Goal: Transaction & Acquisition: Purchase product/service

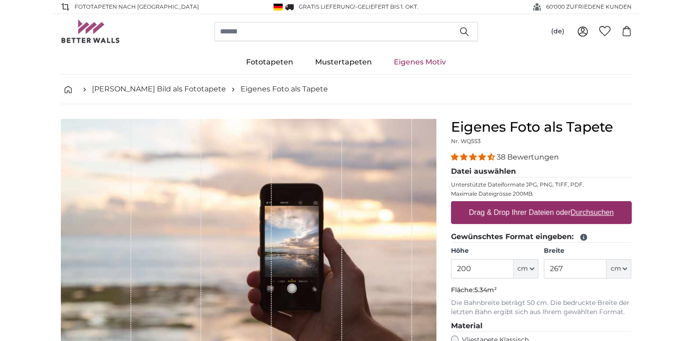
drag, startPoint x: 469, startPoint y: 270, endPoint x: 461, endPoint y: 270, distance: 8.2
click at [461, 270] on input "200" at bounding box center [482, 268] width 63 height 19
type input "260"
drag, startPoint x: 571, startPoint y: 270, endPoint x: 549, endPoint y: 270, distance: 21.1
click at [549, 270] on input "267" at bounding box center [575, 268] width 63 height 19
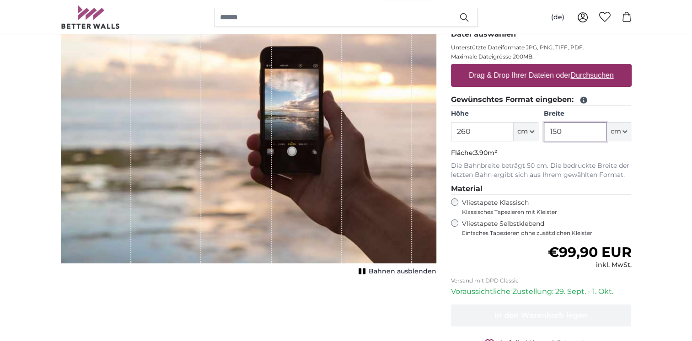
scroll to position [92, 0]
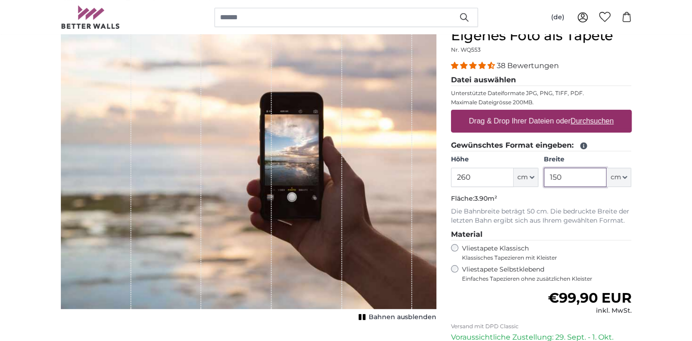
type input "150"
click at [598, 120] on u "Durchsuchen" at bounding box center [592, 121] width 43 height 8
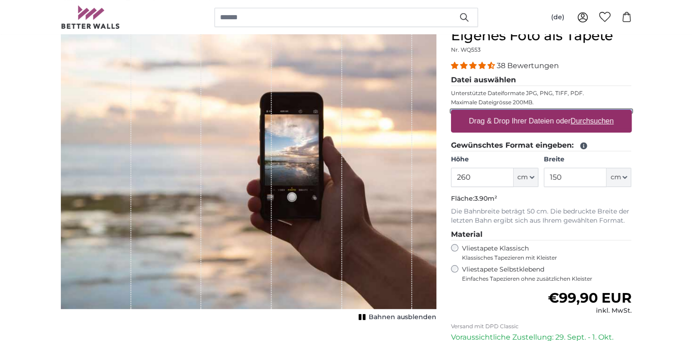
click at [598, 113] on input "Drag & Drop Ihrer Dateien oder Durchsuchen" at bounding box center [541, 111] width 181 height 3
type input "**********"
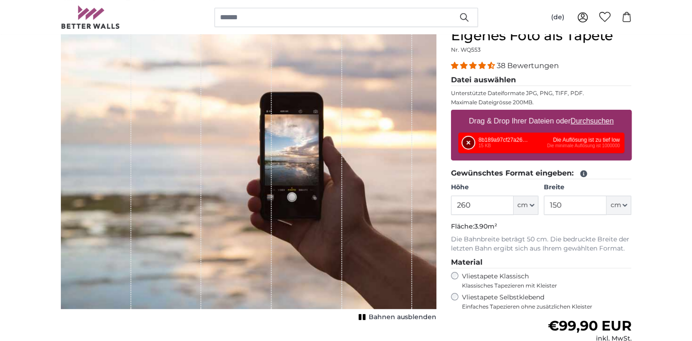
click at [467, 143] on button "Entfernen" at bounding box center [469, 143] width 12 height 12
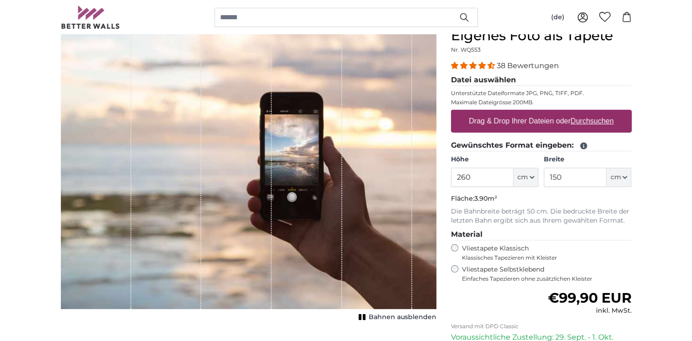
click at [597, 118] on u "Durchsuchen" at bounding box center [592, 121] width 43 height 8
click at [597, 113] on input "Drag & Drop Ihrer Dateien oder Durchsuchen" at bounding box center [541, 111] width 181 height 3
click at [472, 178] on input "260" at bounding box center [482, 177] width 63 height 19
drag, startPoint x: 569, startPoint y: 178, endPoint x: 548, endPoint y: 178, distance: 21.5
click at [548, 178] on input "150" at bounding box center [575, 177] width 63 height 19
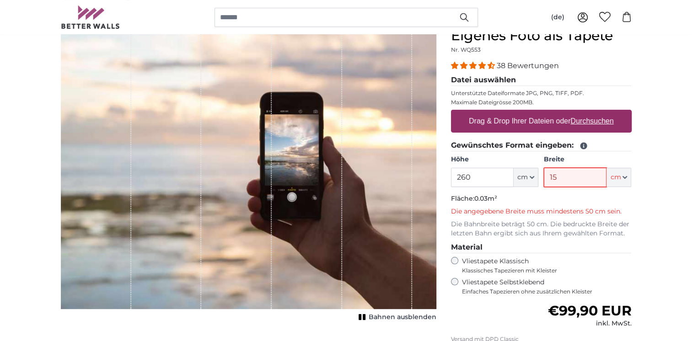
type input "150"
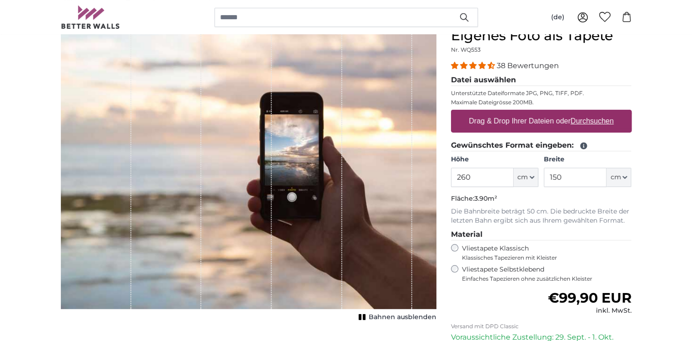
click at [603, 123] on u "Durchsuchen" at bounding box center [592, 121] width 43 height 8
click at [603, 113] on input "Drag & Drop Ihrer Dateien oder Durchsuchen" at bounding box center [541, 111] width 181 height 3
type input "**********"
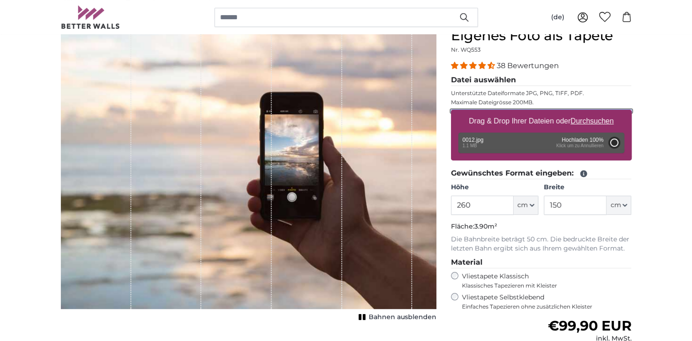
type input "81"
type input "129.6"
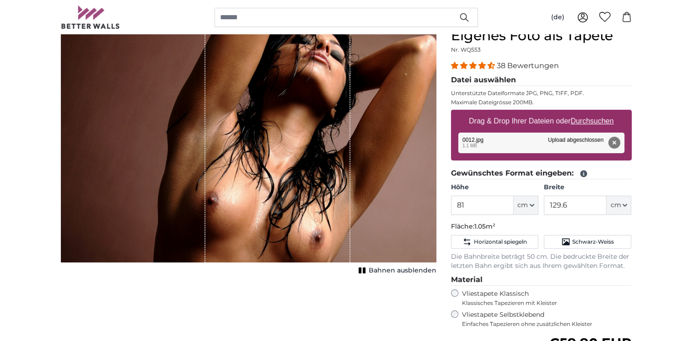
drag, startPoint x: 233, startPoint y: 194, endPoint x: 199, endPoint y: 196, distance: 33.5
click at [199, 196] on div "1 of 1" at bounding box center [249, 144] width 376 height 235
drag, startPoint x: 117, startPoint y: 253, endPoint x: 161, endPoint y: 229, distance: 50.4
click at [161, 229] on div "1 of 1" at bounding box center [133, 144] width 145 height 235
drag, startPoint x: 402, startPoint y: 126, endPoint x: 371, endPoint y: 133, distance: 31.5
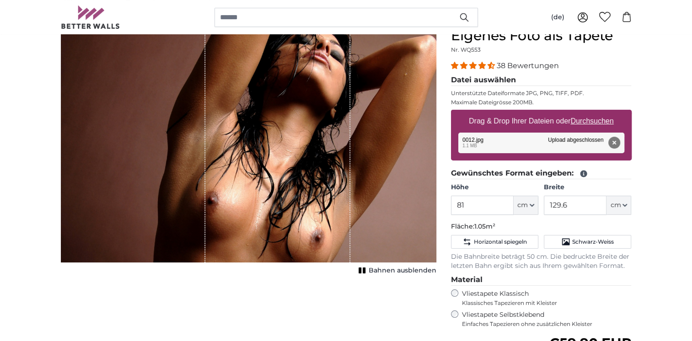
click at [371, 133] on div "1 of 1" at bounding box center [249, 144] width 376 height 235
drag, startPoint x: 569, startPoint y: 206, endPoint x: 545, endPoint y: 208, distance: 23.9
click at [545, 208] on input "129.6" at bounding box center [575, 205] width 63 height 19
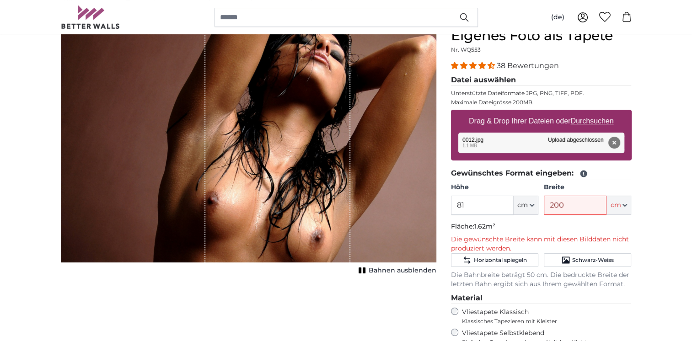
click at [324, 133] on div "1 of 1" at bounding box center [277, 144] width 145 height 235
click at [289, 137] on div "1 of 1" at bounding box center [277, 144] width 145 height 235
click at [287, 137] on div "1 of 1" at bounding box center [277, 144] width 145 height 235
click at [406, 270] on span "Bahnen ausblenden" at bounding box center [403, 270] width 68 height 9
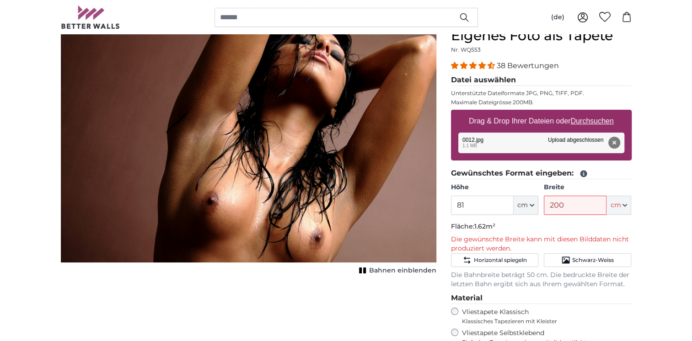
click at [371, 271] on button "Bahnen einblenden" at bounding box center [396, 270] width 80 height 13
drag, startPoint x: 344, startPoint y: 222, endPoint x: 247, endPoint y: 222, distance: 97.0
click at [247, 222] on div "1 of 1" at bounding box center [277, 144] width 145 height 235
drag, startPoint x: 192, startPoint y: 216, endPoint x: 271, endPoint y: 213, distance: 79.2
click at [271, 213] on div "1 of 1" at bounding box center [249, 144] width 376 height 235
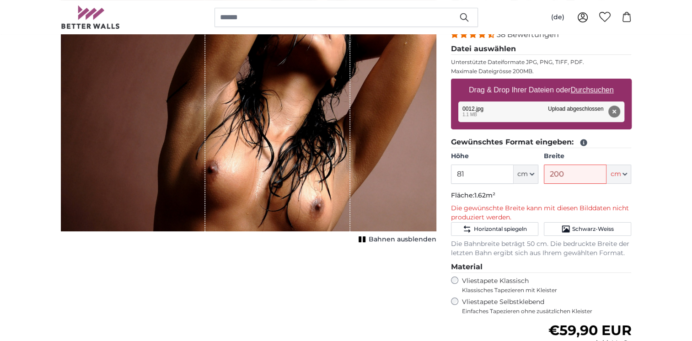
scroll to position [137, 0]
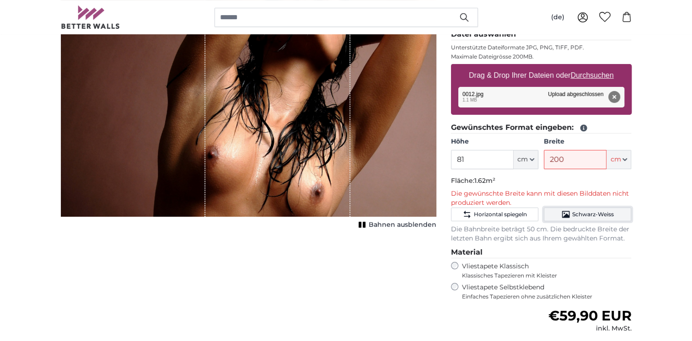
click at [579, 214] on span "Schwarz-Weiss" at bounding box center [593, 214] width 42 height 7
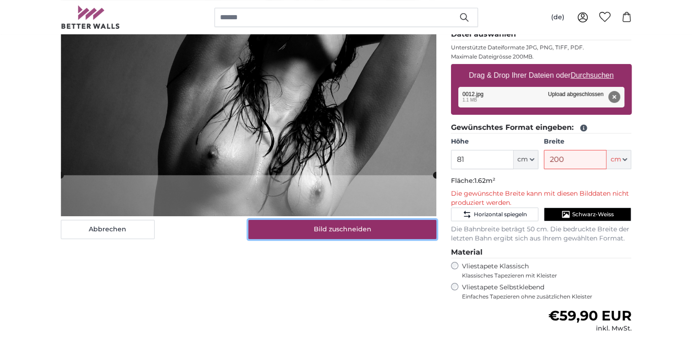
click at [338, 224] on button "Bild zuschneiden" at bounding box center [342, 229] width 188 height 19
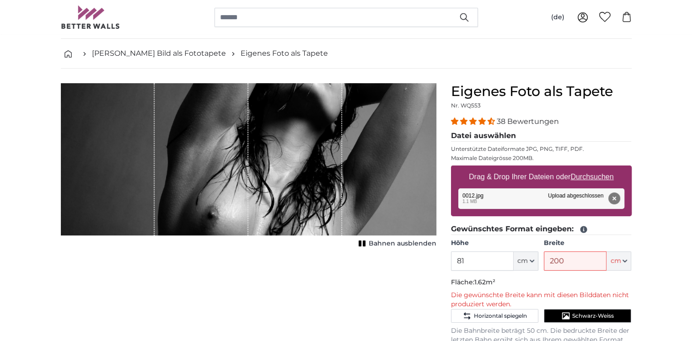
scroll to position [46, 0]
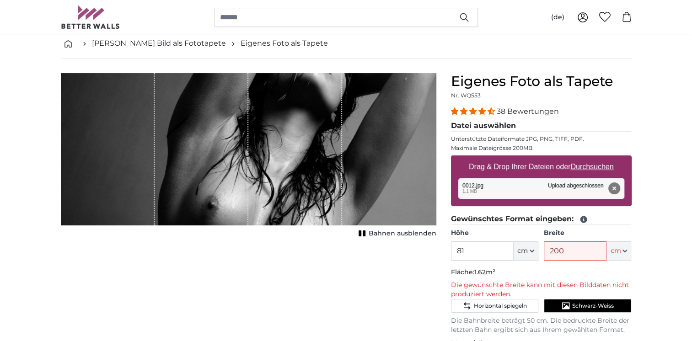
click at [313, 229] on div "Bahnen ausblenden" at bounding box center [249, 156] width 376 height 167
click at [341, 161] on div "1 of 1" at bounding box center [295, 149] width 94 height 152
click at [304, 160] on div "1 of 1" at bounding box center [295, 149] width 94 height 152
drag, startPoint x: 253, startPoint y: 158, endPoint x: 163, endPoint y: 157, distance: 89.7
click at [163, 157] on div "1 of 1" at bounding box center [249, 149] width 376 height 152
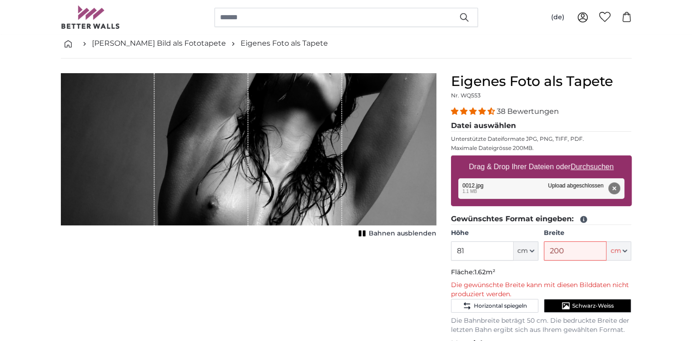
click at [145, 152] on div "1 of 1" at bounding box center [108, 149] width 94 height 152
drag, startPoint x: 405, startPoint y: 149, endPoint x: 406, endPoint y: 155, distance: 5.7
click at [405, 150] on div "1 of 1" at bounding box center [249, 149] width 376 height 152
drag, startPoint x: 566, startPoint y: 251, endPoint x: 539, endPoint y: 251, distance: 27.0
click at [539, 251] on div "Höhe 81 ft cm Centimeter (cm) Inches (inch) Feet (ft. in.) Breite 200 ft cm Cen…" at bounding box center [541, 245] width 181 height 32
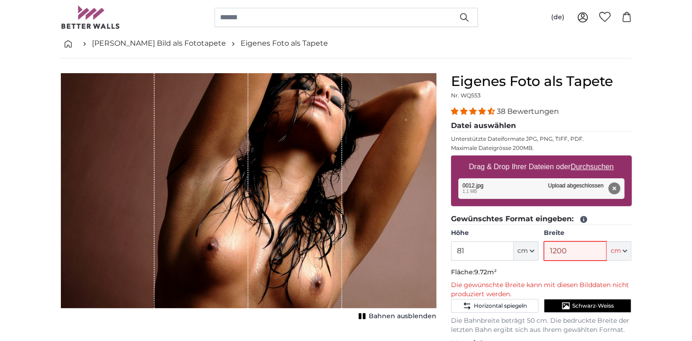
type input "120"
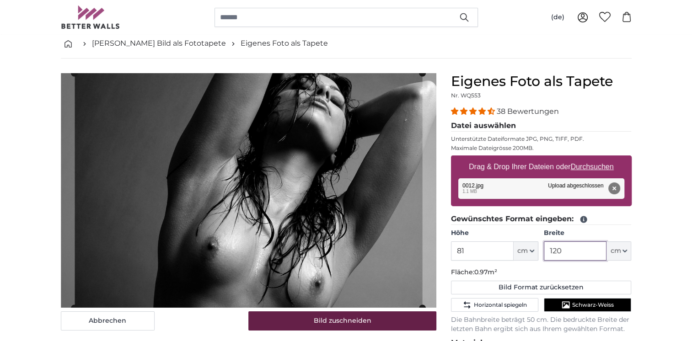
type input "120"
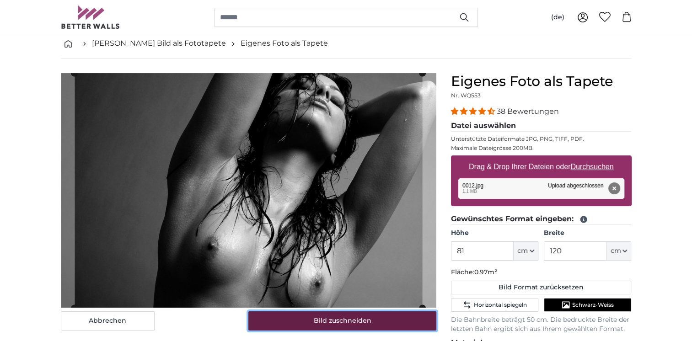
click at [348, 327] on button "Bild zuschneiden" at bounding box center [342, 321] width 188 height 19
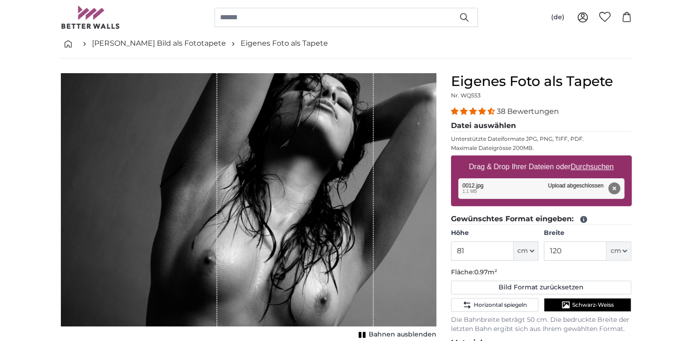
click at [216, 230] on div "1 of 1" at bounding box center [139, 199] width 156 height 253
drag, startPoint x: 216, startPoint y: 230, endPoint x: 193, endPoint y: 230, distance: 23.8
click at [193, 230] on div "1 of 1" at bounding box center [139, 199] width 156 height 253
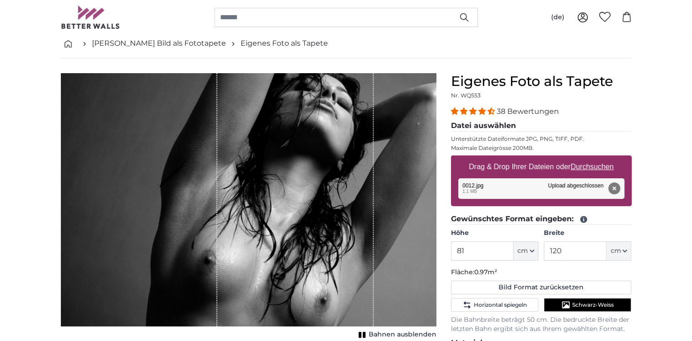
drag, startPoint x: 174, startPoint y: 223, endPoint x: 221, endPoint y: 222, distance: 46.7
click at [221, 222] on div "1 of 1" at bounding box center [249, 199] width 376 height 253
drag, startPoint x: 392, startPoint y: 217, endPoint x: 362, endPoint y: 217, distance: 29.3
click at [362, 217] on div "1 of 1" at bounding box center [249, 199] width 376 height 253
click at [439, 218] on div "Abbrechen Bild zuschneiden Bahnen ausblenden" at bounding box center [249, 310] width 390 height 475
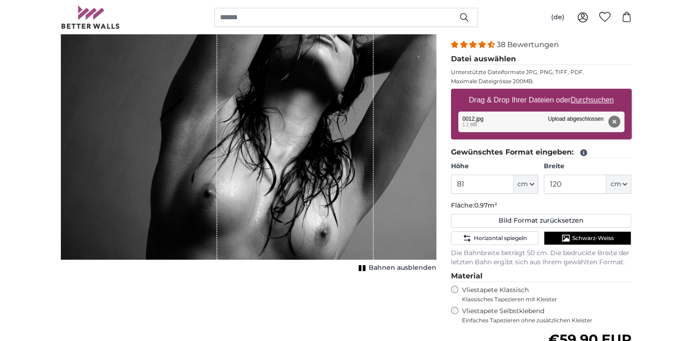
scroll to position [92, 0]
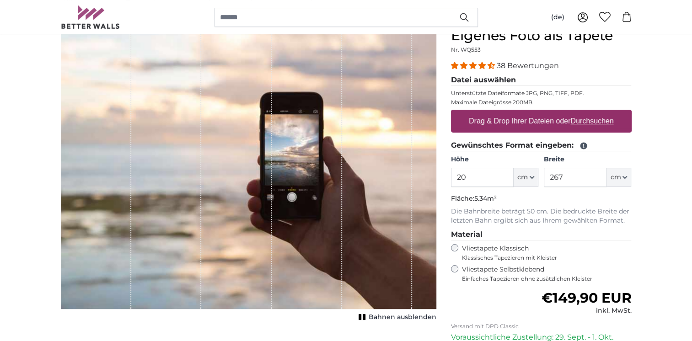
type input "2"
type input "180"
click at [559, 177] on input "267" at bounding box center [575, 177] width 63 height 19
type input "260"
click at [595, 120] on u "Durchsuchen" at bounding box center [592, 121] width 43 height 8
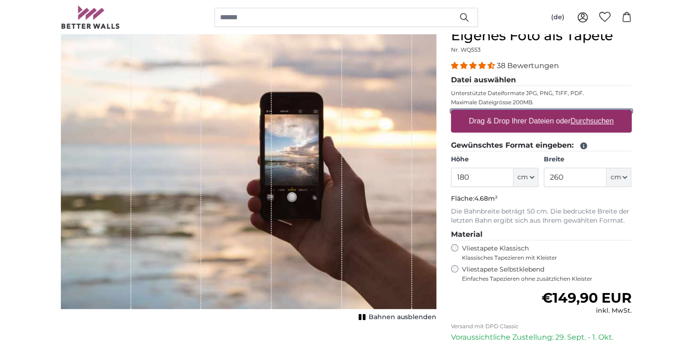
click at [595, 113] on input "Drag & Drop Ihrer Dateien oder Durchsuchen" at bounding box center [541, 111] width 181 height 3
type input "**********"
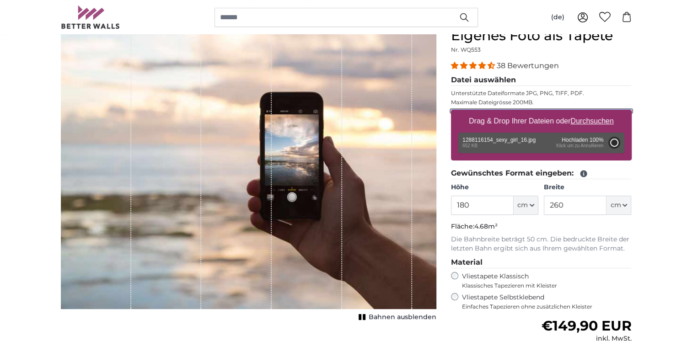
type input "81"
type input "107.7"
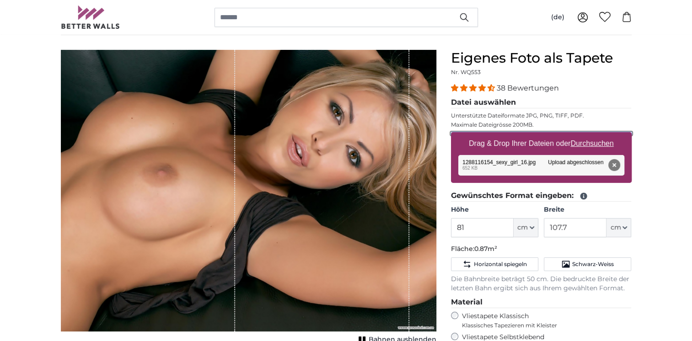
scroll to position [92, 0]
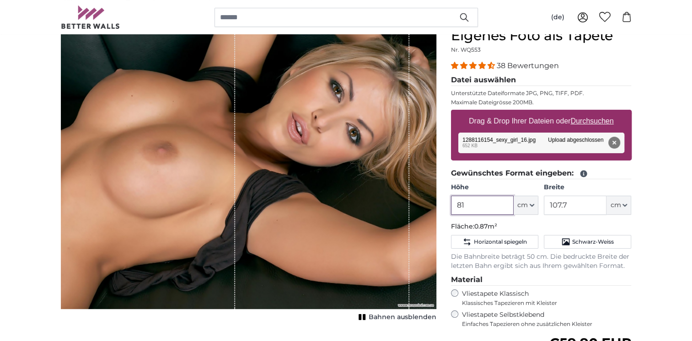
drag, startPoint x: 467, startPoint y: 204, endPoint x: 455, endPoint y: 206, distance: 12.0
click at [455, 206] on input "81" at bounding box center [482, 205] width 63 height 19
type input "100"
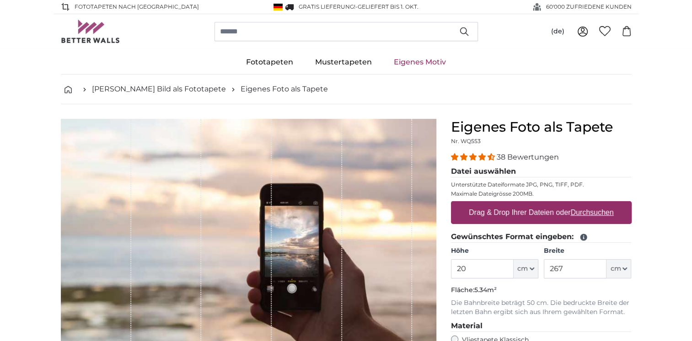
type input "2"
type input "180"
drag, startPoint x: 566, startPoint y: 269, endPoint x: 555, endPoint y: 273, distance: 11.1
click at [555, 273] on input "267" at bounding box center [575, 268] width 63 height 19
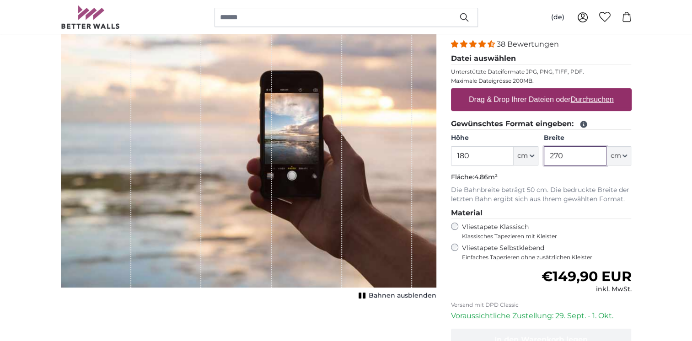
scroll to position [137, 0]
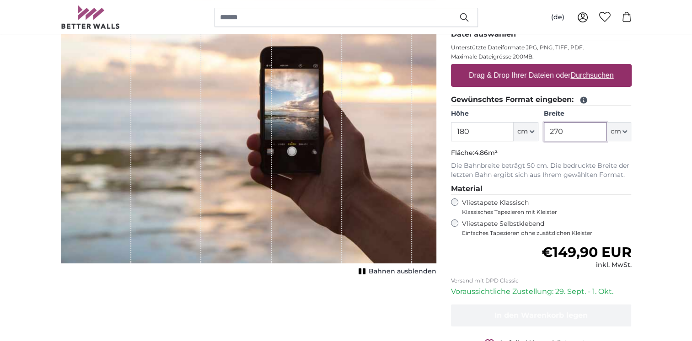
type input "270"
click at [596, 74] on u "Durchsuchen" at bounding box center [592, 75] width 43 height 8
click at [596, 67] on input "Drag & Drop Ihrer Dateien oder Durchsuchen" at bounding box center [541, 65] width 181 height 3
type input "**********"
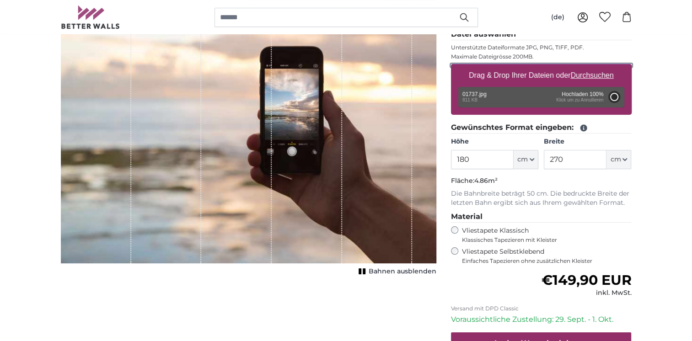
type input "81"
type input "129.6"
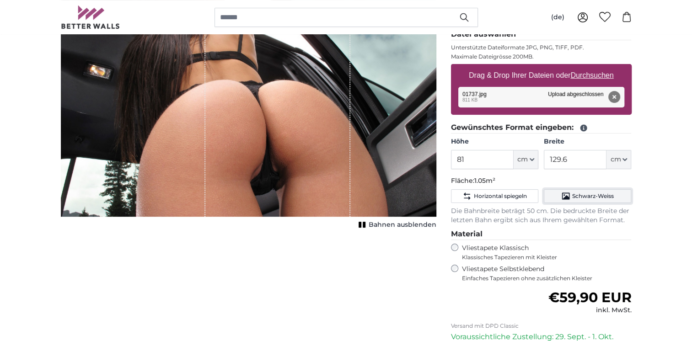
click at [591, 198] on span "Schwarz-Weiss" at bounding box center [593, 196] width 42 height 7
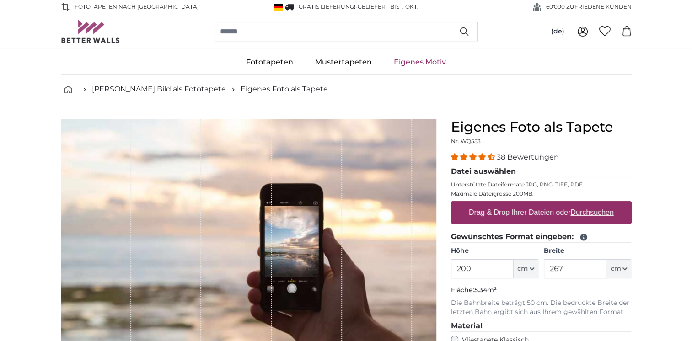
drag, startPoint x: 472, startPoint y: 270, endPoint x: 453, endPoint y: 270, distance: 19.2
click at [453, 270] on input "200" at bounding box center [482, 268] width 63 height 19
type input "180"
drag, startPoint x: 563, startPoint y: 266, endPoint x: 555, endPoint y: 271, distance: 9.7
click at [555, 271] on input "267" at bounding box center [575, 268] width 63 height 19
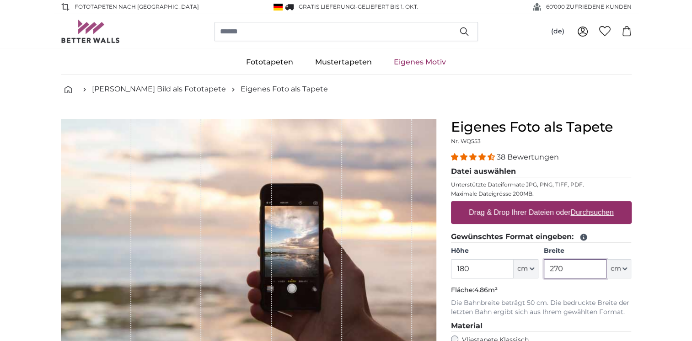
type input "270"
click at [596, 210] on u "Durchsuchen" at bounding box center [592, 213] width 43 height 8
click at [596, 204] on input "Drag & Drop Ihrer Dateien oder Durchsuchen" at bounding box center [541, 202] width 181 height 3
click at [592, 214] on u "Durchsuchen" at bounding box center [592, 213] width 43 height 8
click at [592, 204] on input "Drag & Drop Ihrer Dateien oder Durchsuchen" at bounding box center [541, 202] width 181 height 3
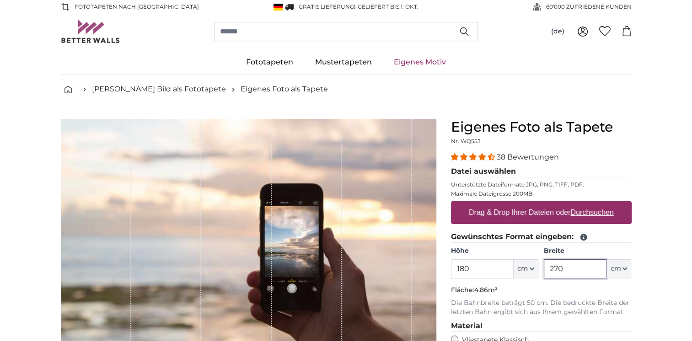
drag, startPoint x: 568, startPoint y: 270, endPoint x: 544, endPoint y: 270, distance: 23.8
click at [544, 270] on input "270" at bounding box center [575, 268] width 63 height 19
type input "100"
click at [601, 215] on u "Durchsuchen" at bounding box center [592, 213] width 43 height 8
click at [601, 204] on input "Drag & Drop Ihrer Dateien oder Durchsuchen" at bounding box center [541, 202] width 181 height 3
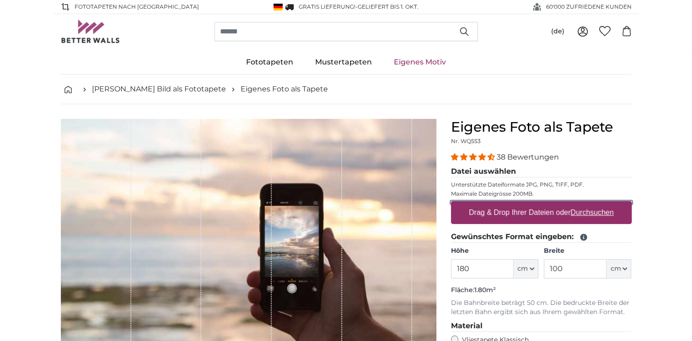
type input "**********"
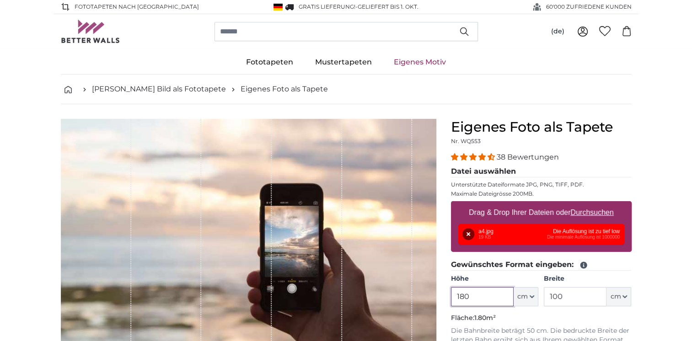
click at [469, 298] on input "180" at bounding box center [482, 296] width 63 height 19
drag, startPoint x: 469, startPoint y: 298, endPoint x: 459, endPoint y: 298, distance: 10.5
click at [459, 298] on input "180" at bounding box center [482, 296] width 63 height 19
type input "100"
drag, startPoint x: 564, startPoint y: 296, endPoint x: 548, endPoint y: 300, distance: 16.4
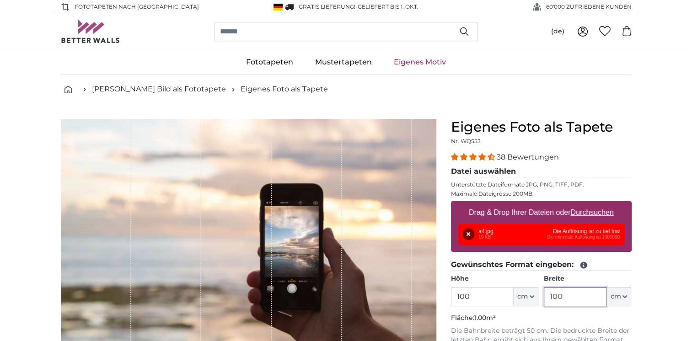
click at [548, 300] on input "100" at bounding box center [575, 296] width 63 height 19
type input "60"
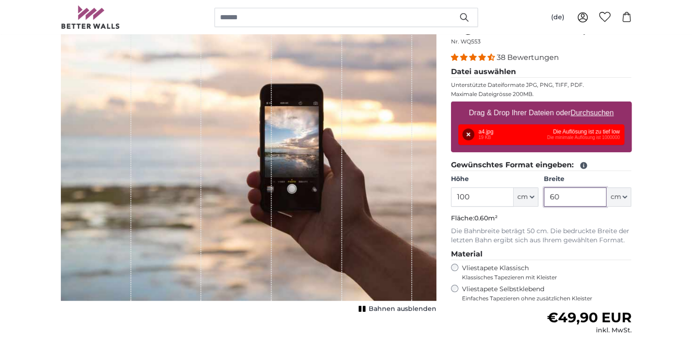
scroll to position [92, 0]
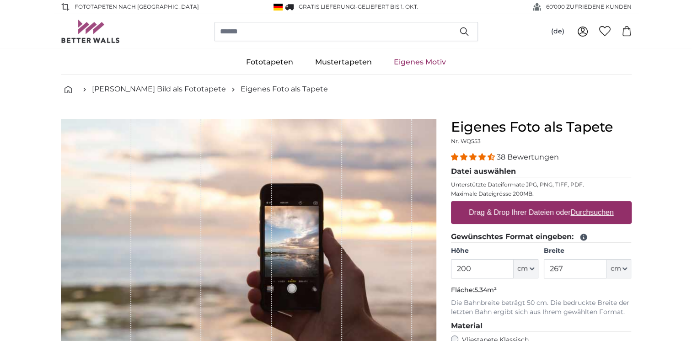
click at [595, 215] on u "Durchsuchen" at bounding box center [592, 213] width 43 height 8
click at [595, 204] on input "Drag & Drop Ihrer Dateien oder Durchsuchen" at bounding box center [541, 202] width 181 height 3
type input "**********"
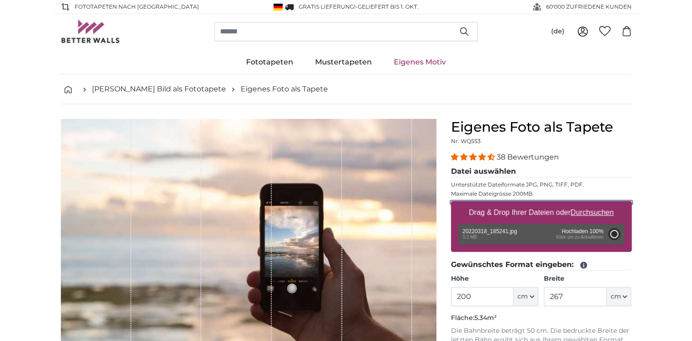
type input "186"
type input "331.1"
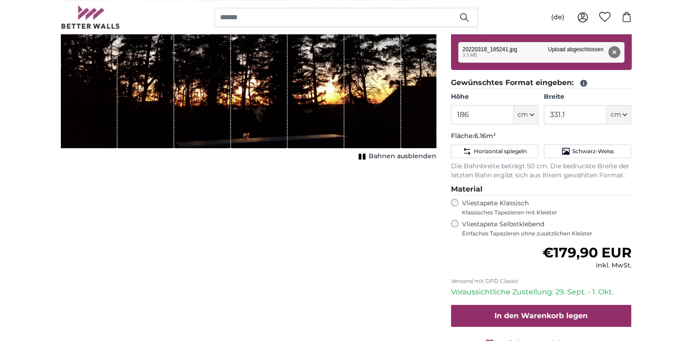
scroll to position [183, 0]
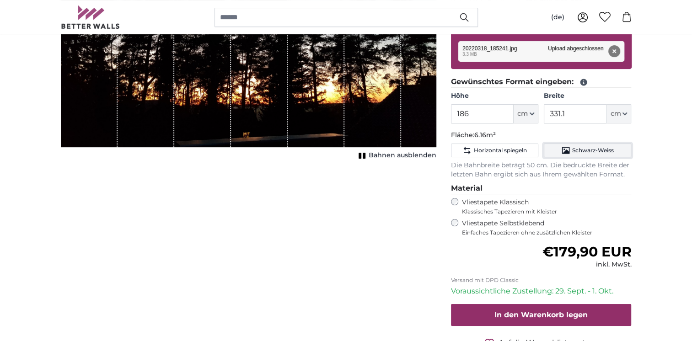
click at [590, 147] on span "Schwarz-Weiss" at bounding box center [593, 150] width 42 height 7
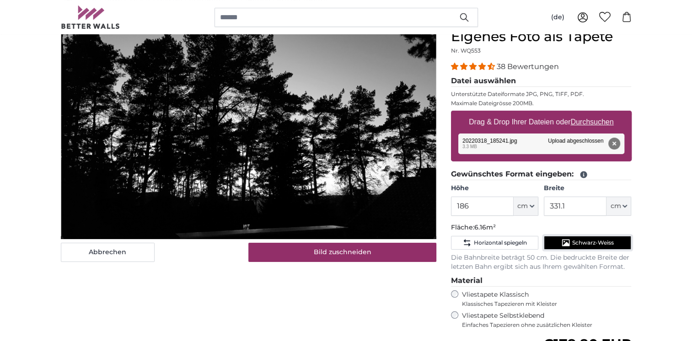
scroll to position [46, 0]
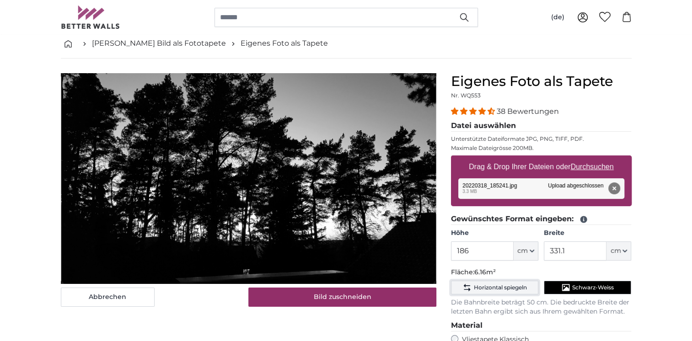
click at [496, 287] on span "Horizontal spiegeln" at bounding box center [500, 287] width 53 height 7
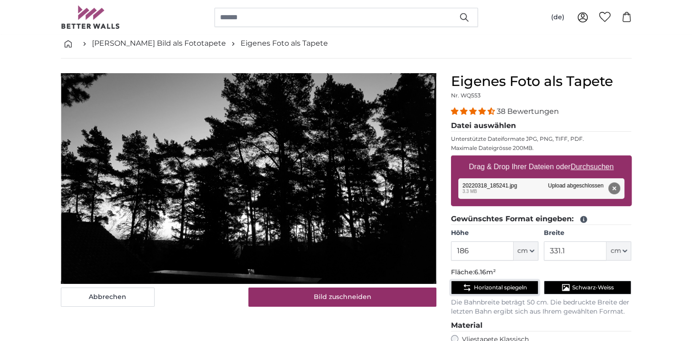
click at [496, 287] on span "Horizontal spiegeln" at bounding box center [500, 287] width 53 height 7
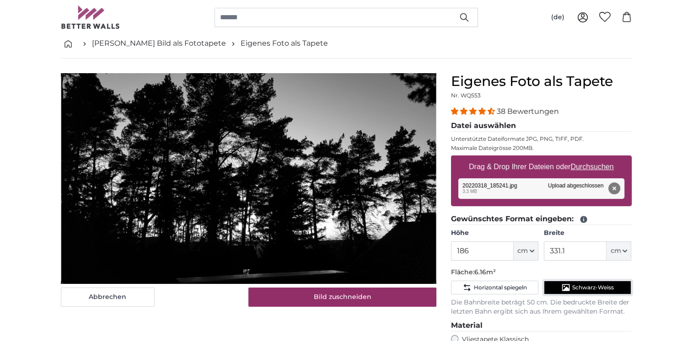
click at [587, 288] on span "Schwarz-Weiss" at bounding box center [593, 287] width 42 height 7
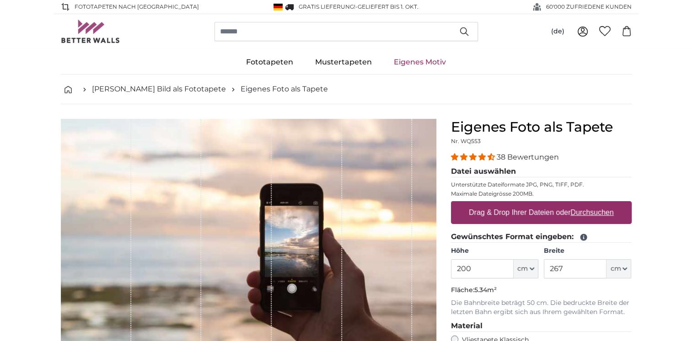
click at [597, 213] on u "Durchsuchen" at bounding box center [592, 213] width 43 height 8
click at [597, 204] on input "Drag & Drop Ihrer Dateien oder Durchsuchen" at bounding box center [541, 202] width 181 height 3
